Goal: Information Seeking & Learning: Learn about a topic

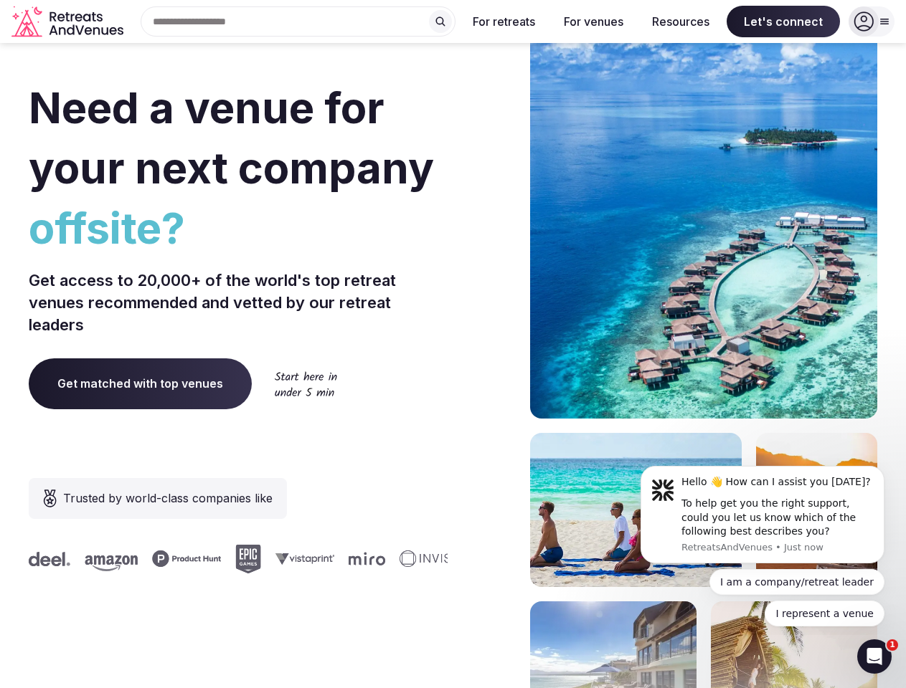
click at [452, 344] on div "Need a venue for your next company offsite? Get access to 20,000+ of the world'…" at bounding box center [453, 429] width 848 height 864
click at [298, 22] on div "Search Popular Destinations [GEOGRAPHIC_DATA], [GEOGRAPHIC_DATA] [GEOGRAPHIC_DA…" at bounding box center [292, 21] width 326 height 30
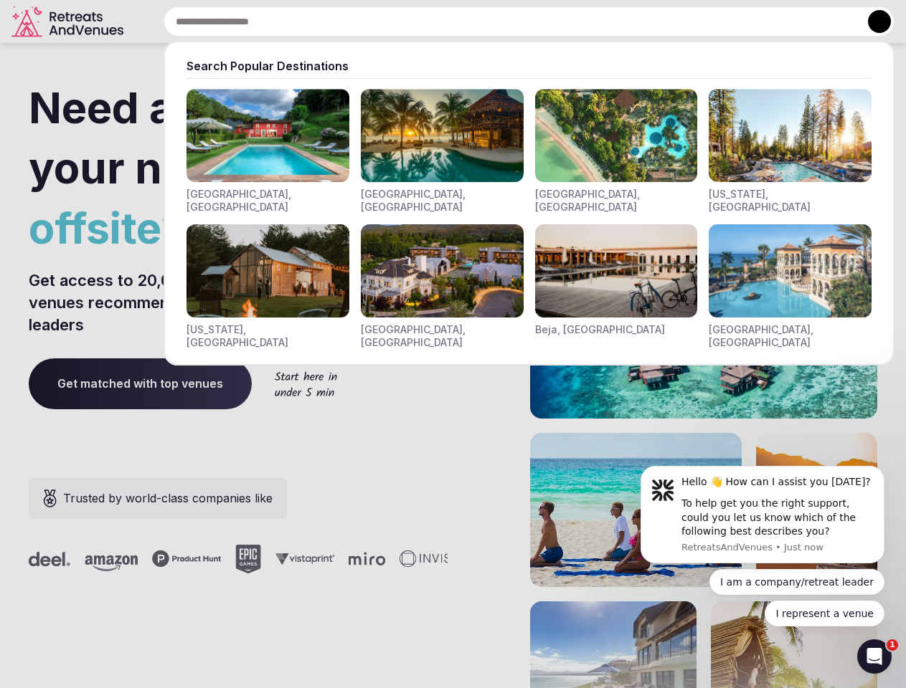
click at [440, 22] on input "text" at bounding box center [528, 21] width 731 height 30
click at [504, 22] on input "text" at bounding box center [528, 21] width 731 height 30
click at [593, 22] on input "text" at bounding box center [528, 21] width 731 height 30
click at [681, 22] on input "text" at bounding box center [528, 21] width 731 height 30
click at [783, 22] on input "text" at bounding box center [528, 21] width 731 height 30
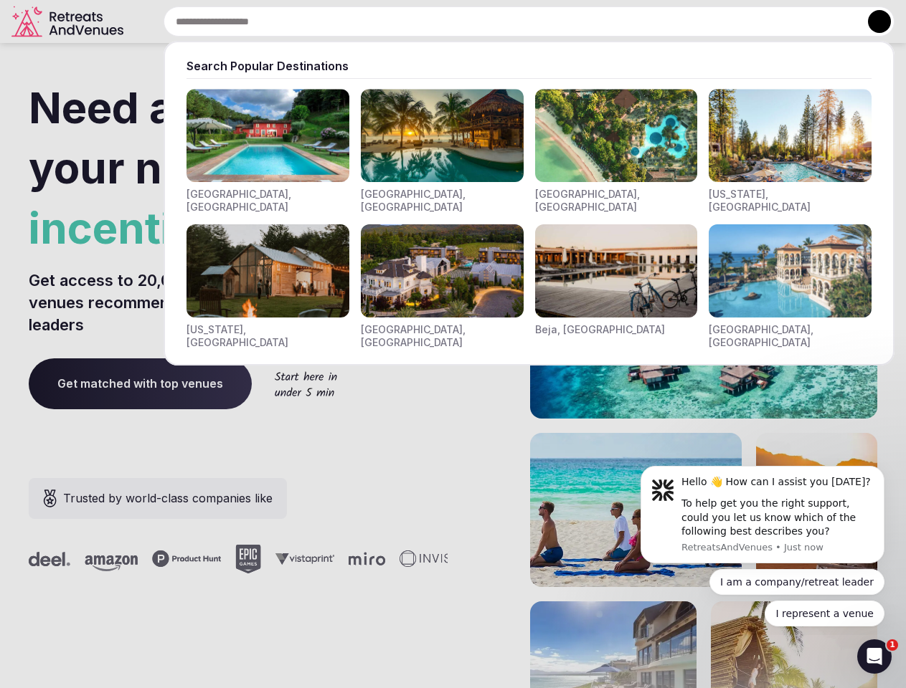
click at [871, 22] on button at bounding box center [879, 21] width 23 height 23
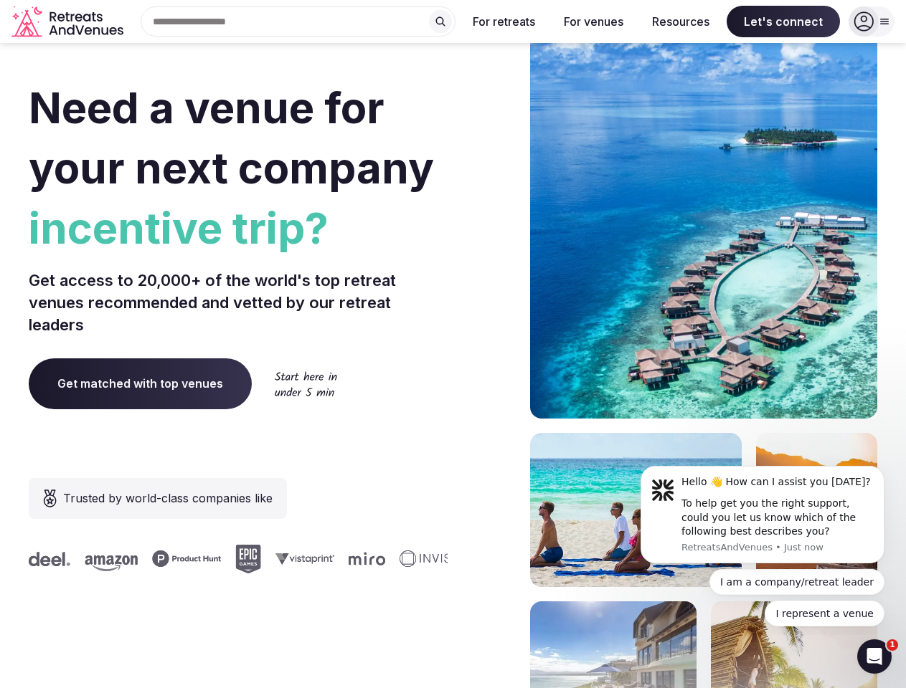
click at [762, 515] on div "To help get you the right support, could you let us know which of the following…" at bounding box center [777, 518] width 192 height 42
